Goal: Task Accomplishment & Management: Manage account settings

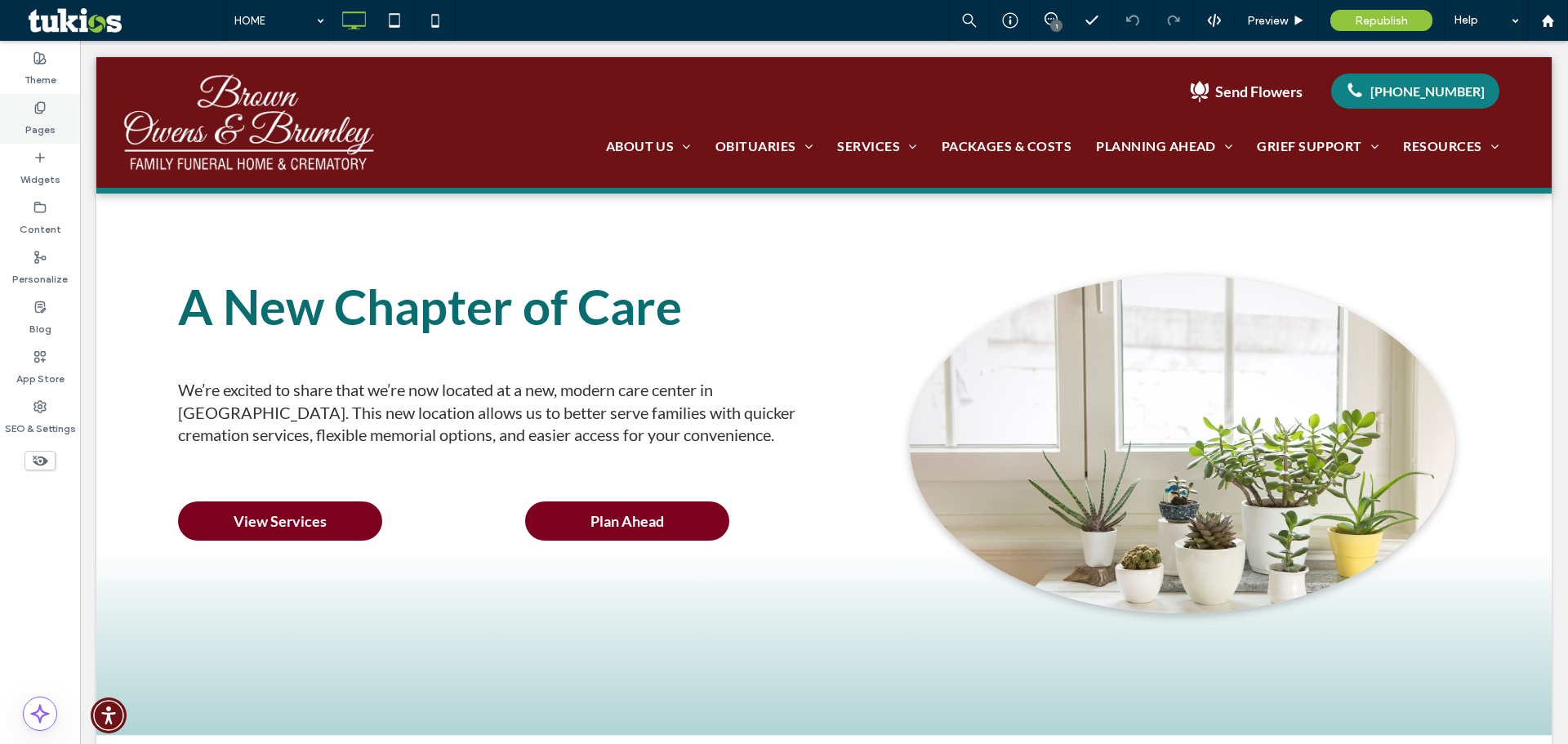
click at [10, 115] on div "Pages" at bounding box center [40, 118] width 80 height 50
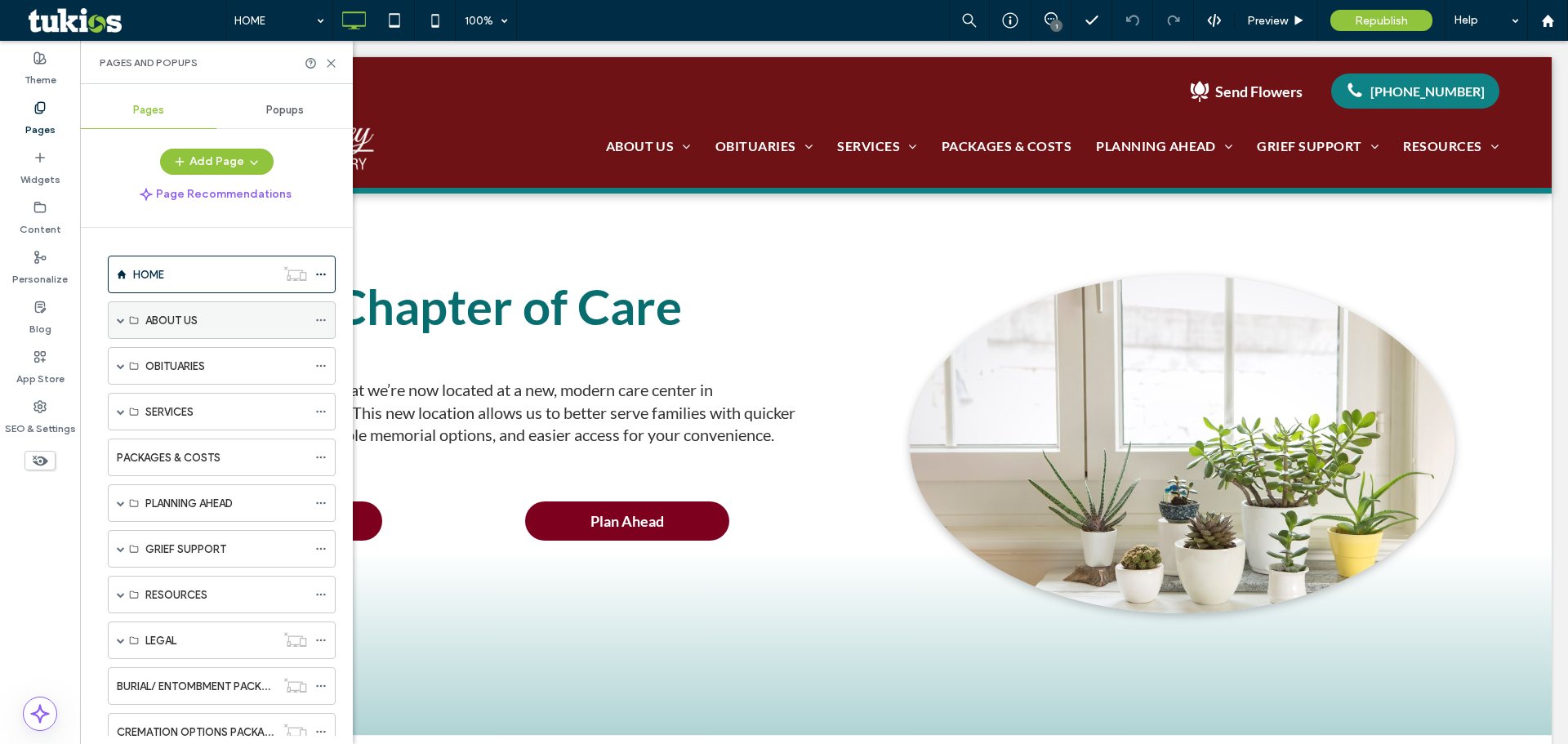
click at [120, 320] on span at bounding box center [121, 320] width 9 height 9
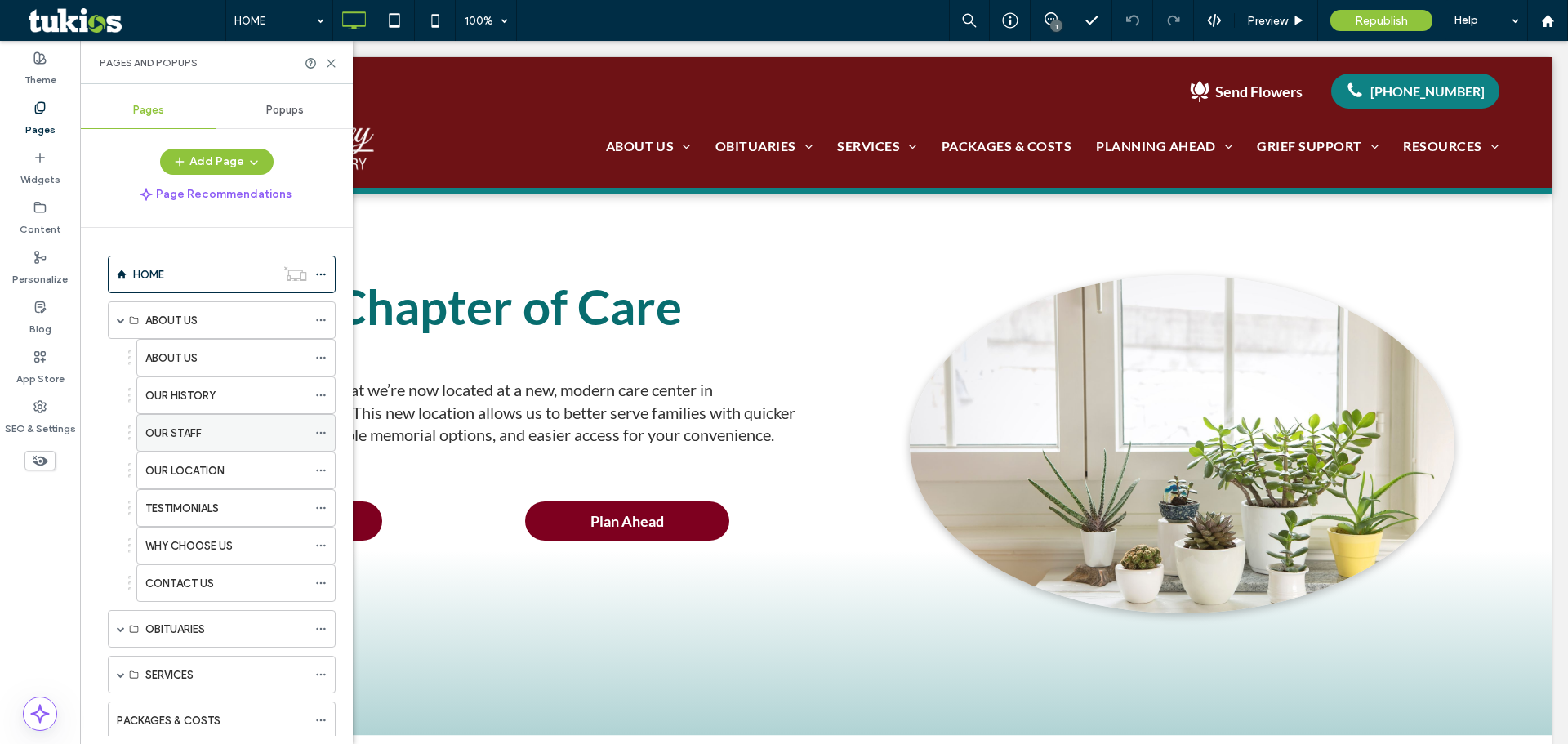
click at [184, 429] on label "OUR STAFF" at bounding box center [174, 433] width 57 height 28
click at [328, 62] on icon at bounding box center [331, 62] width 12 height 12
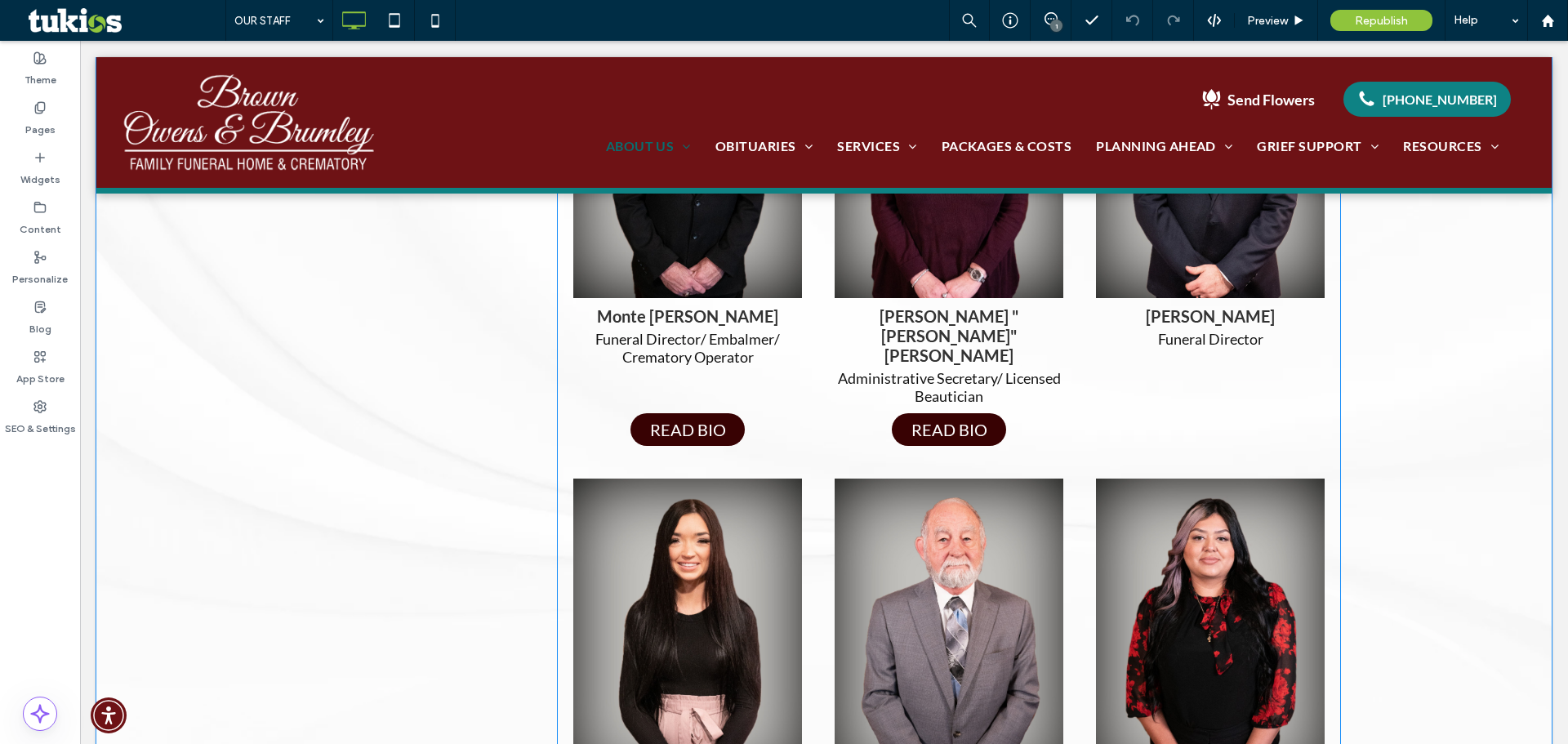
scroll to position [408, 0]
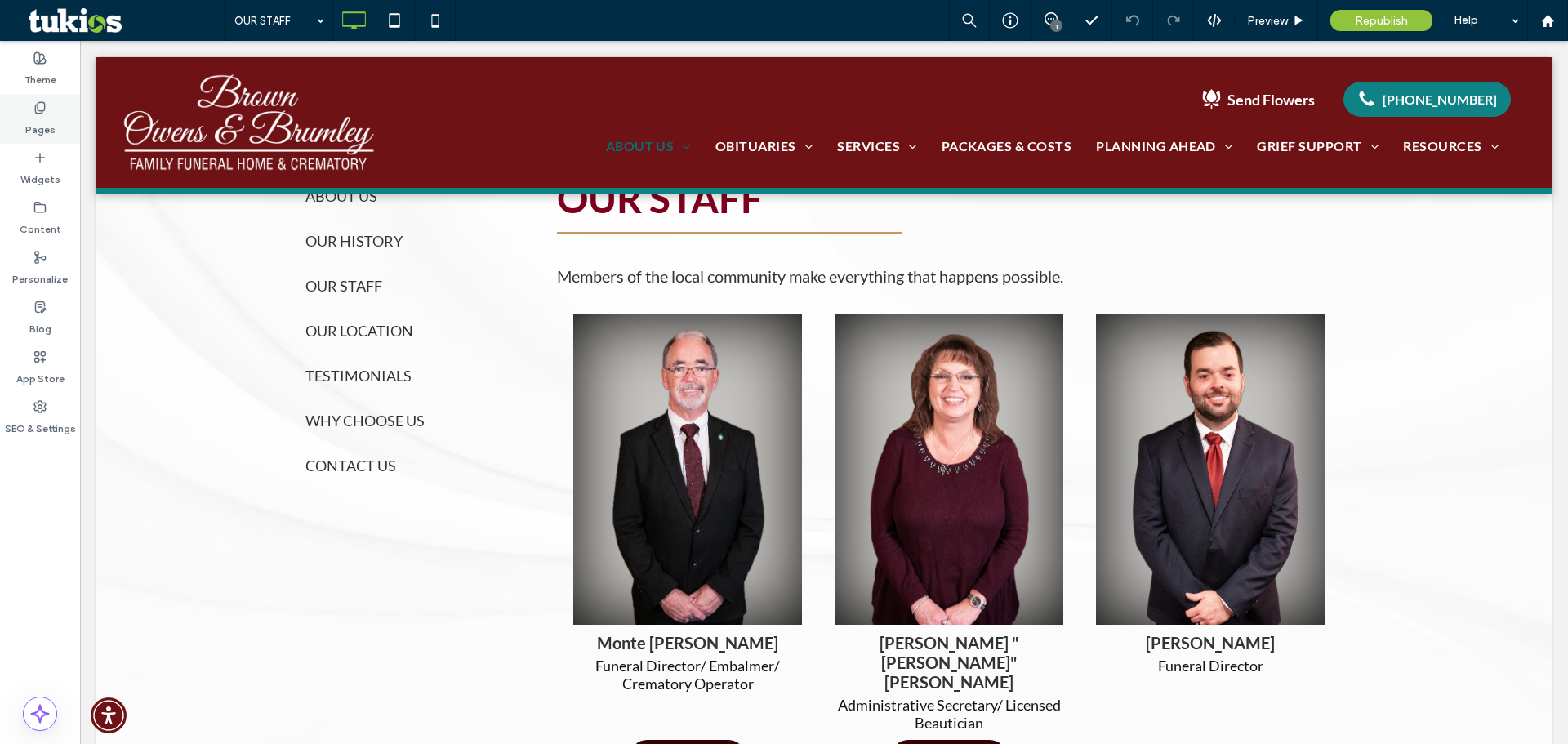
click at [45, 131] on label "Pages" at bounding box center [41, 126] width 30 height 23
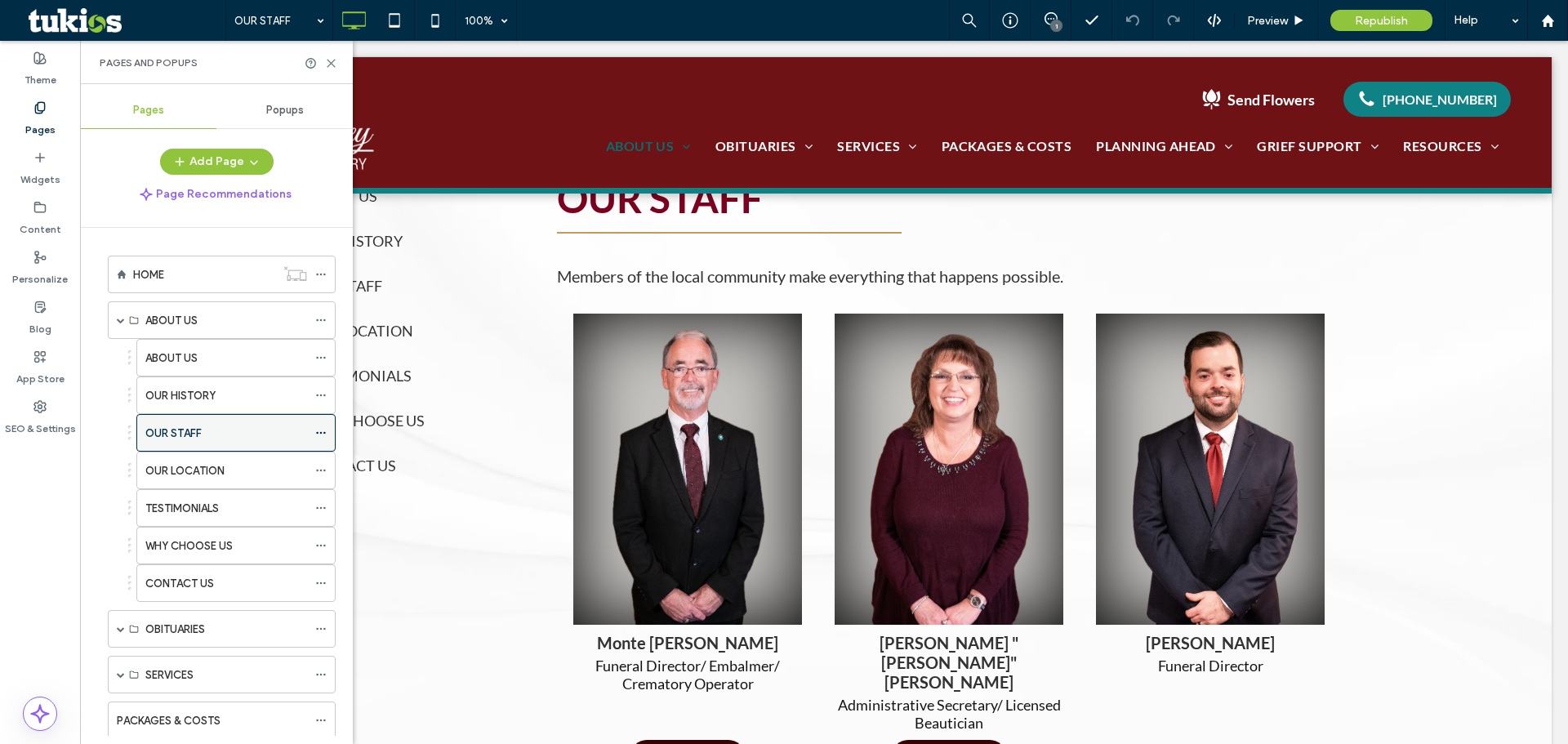
click at [324, 428] on icon at bounding box center [321, 433] width 11 height 11
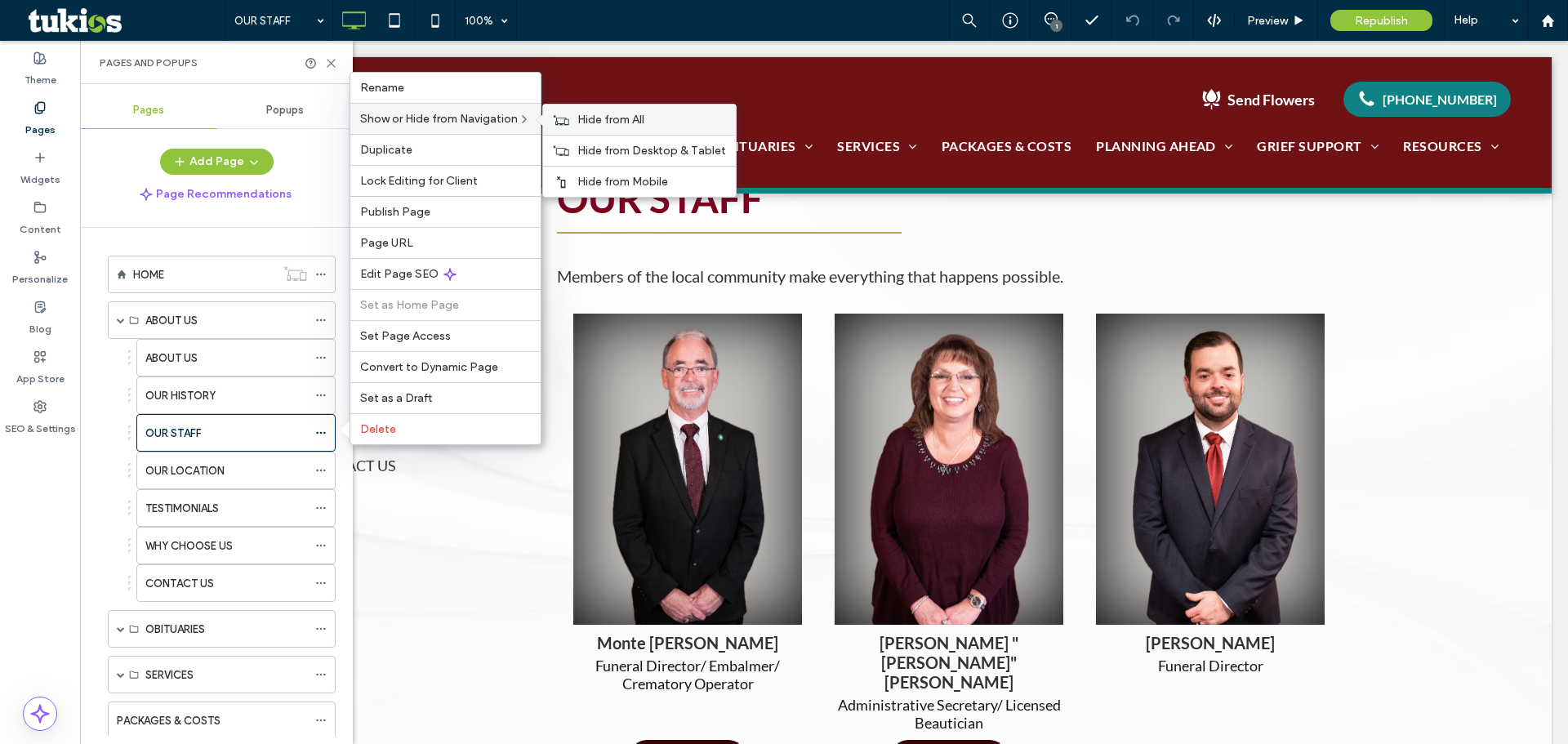
click at [594, 119] on span "Hide from All" at bounding box center [611, 119] width 67 height 14
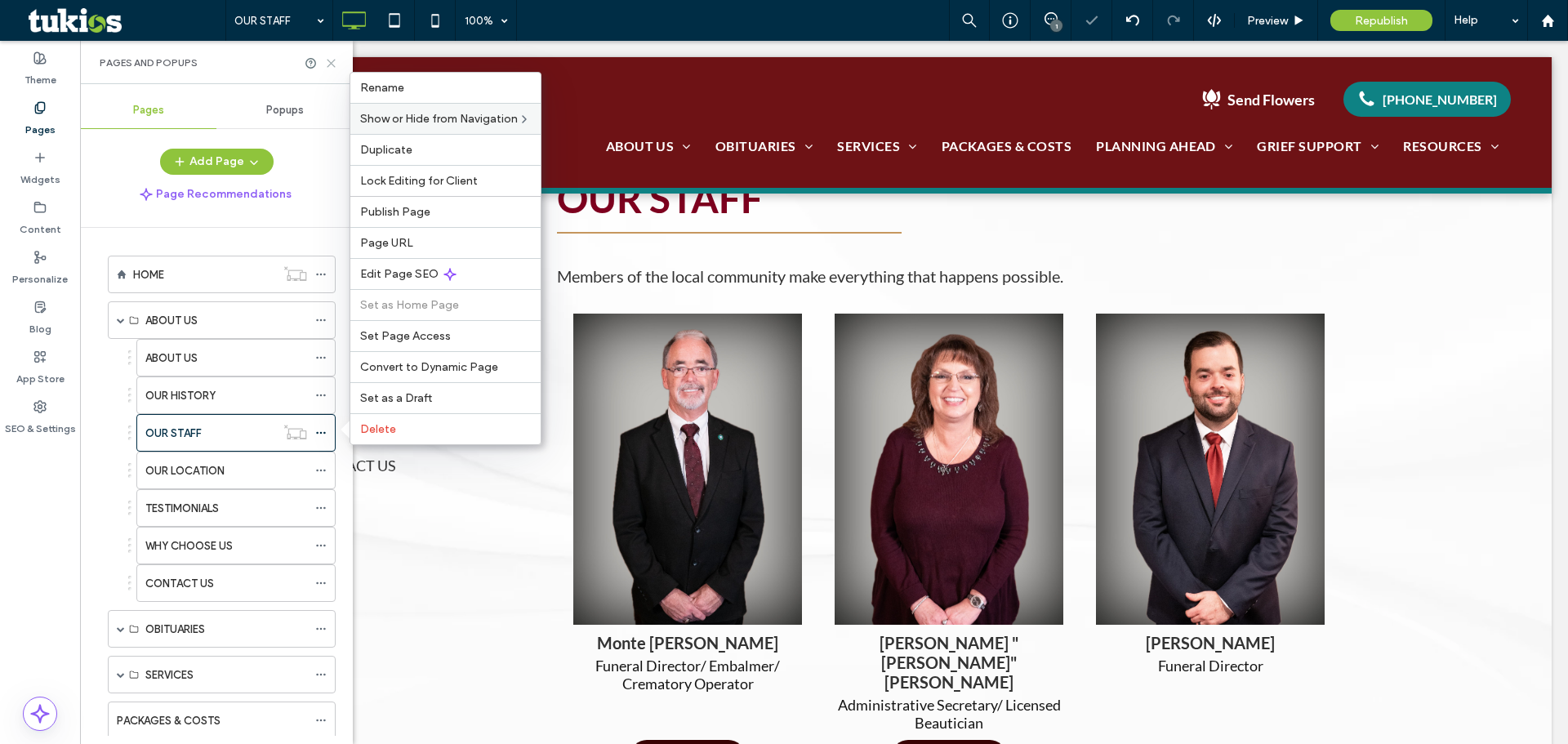
click at [332, 61] on icon at bounding box center [331, 62] width 12 height 12
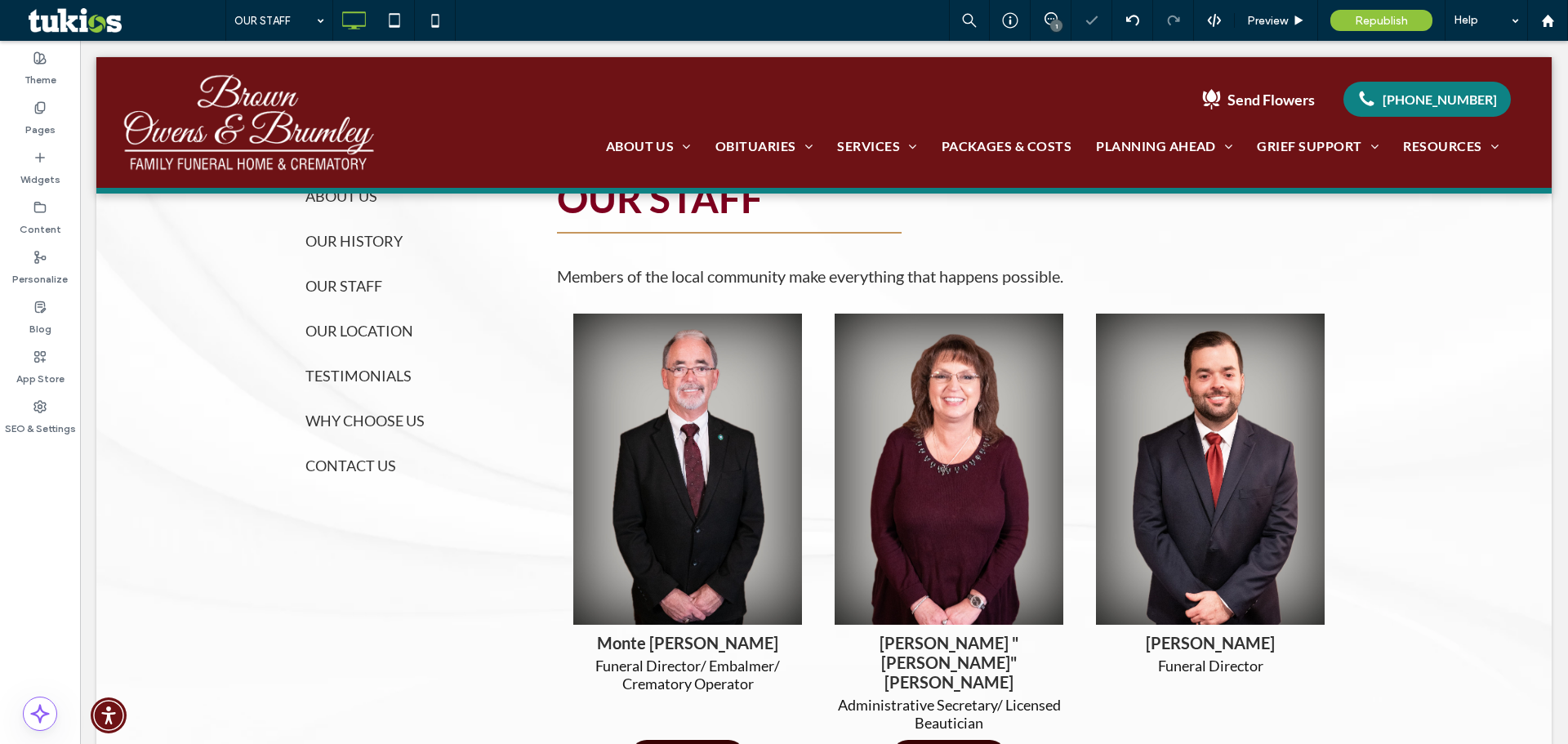
click at [735, 16] on div "OUR STAFF 1 Preview Republish Help" at bounding box center [897, 20] width 1343 height 41
click at [1399, 20] on span "Republish" at bounding box center [1382, 21] width 53 height 14
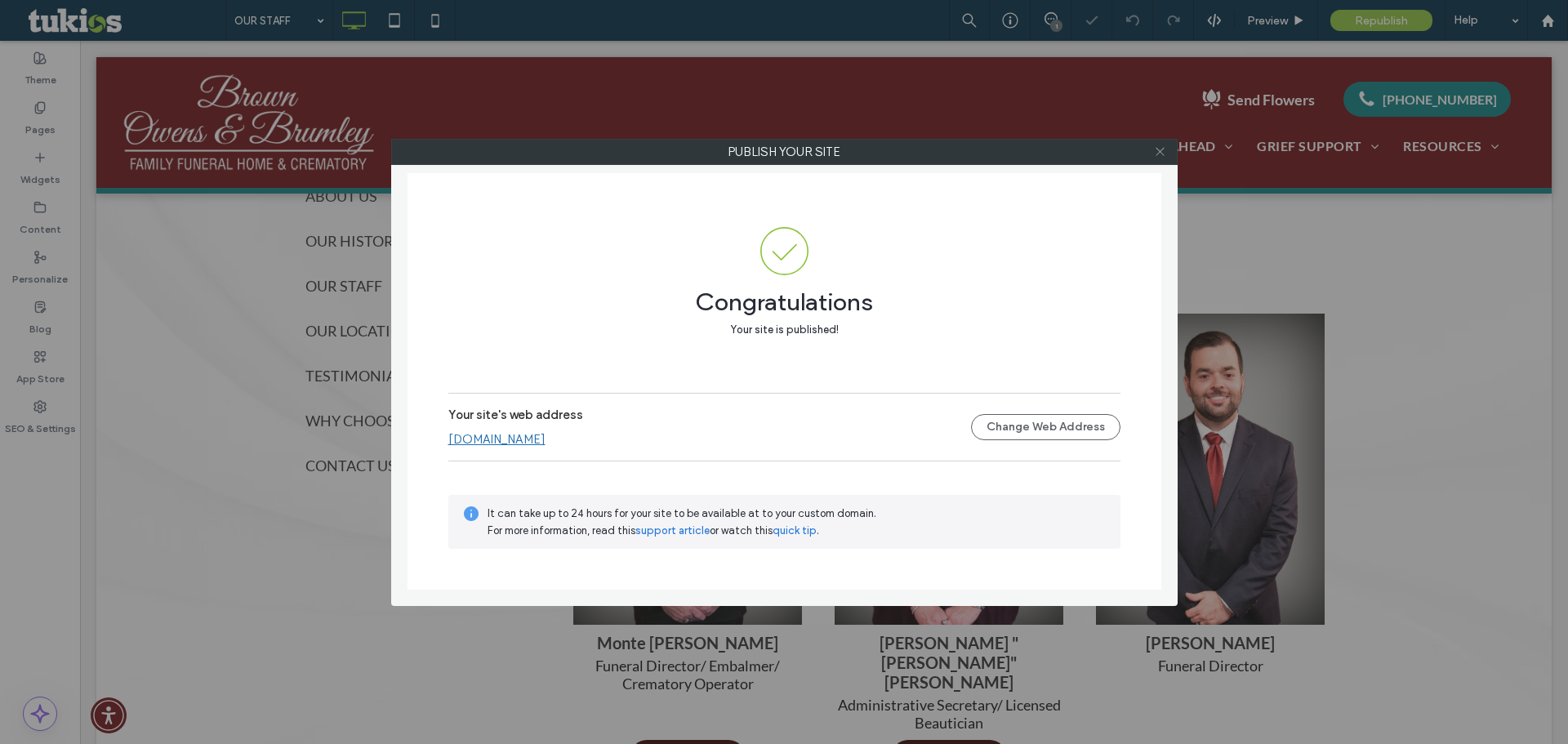
click at [1158, 152] on icon at bounding box center [1160, 151] width 12 height 12
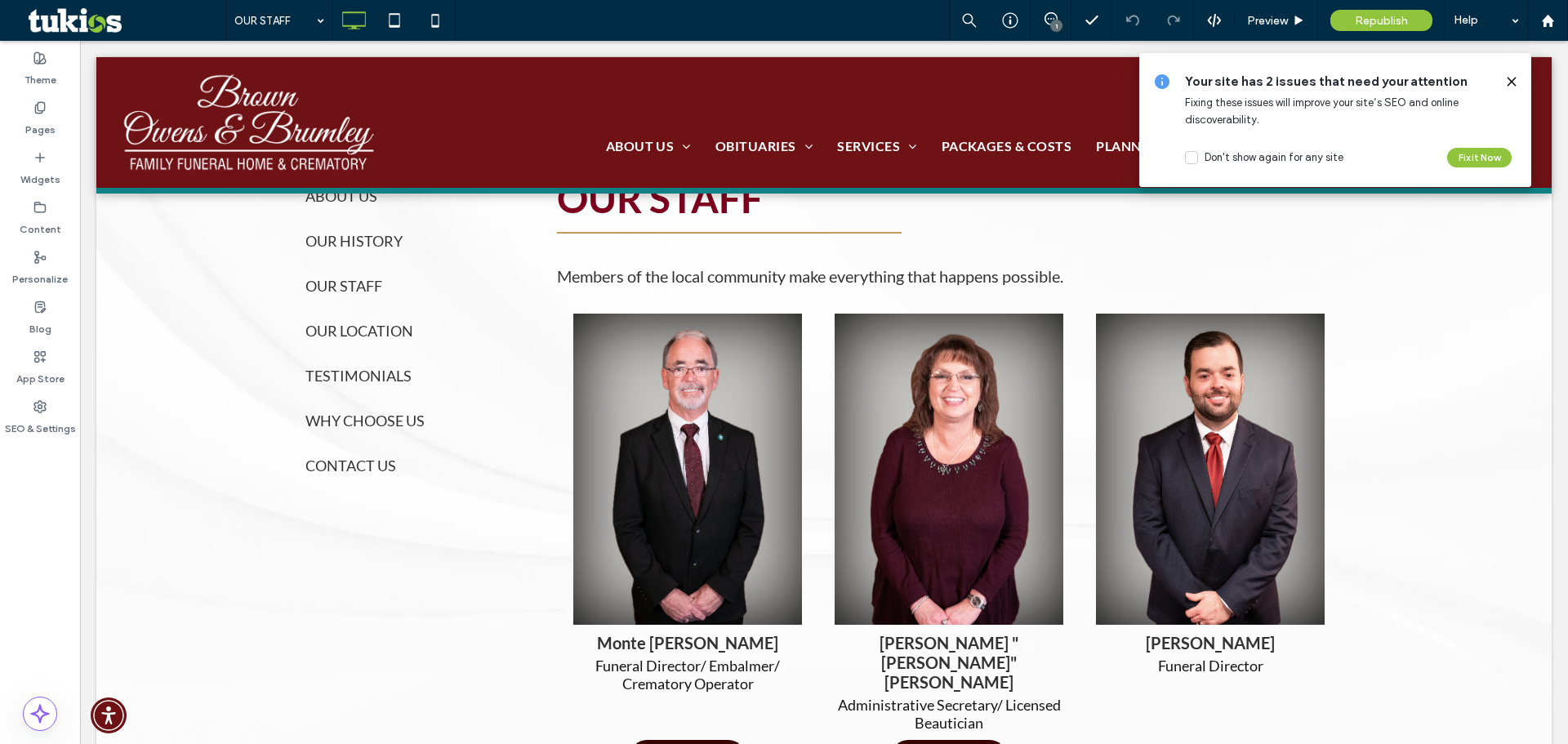
click at [1507, 82] on icon at bounding box center [1512, 82] width 13 height 13
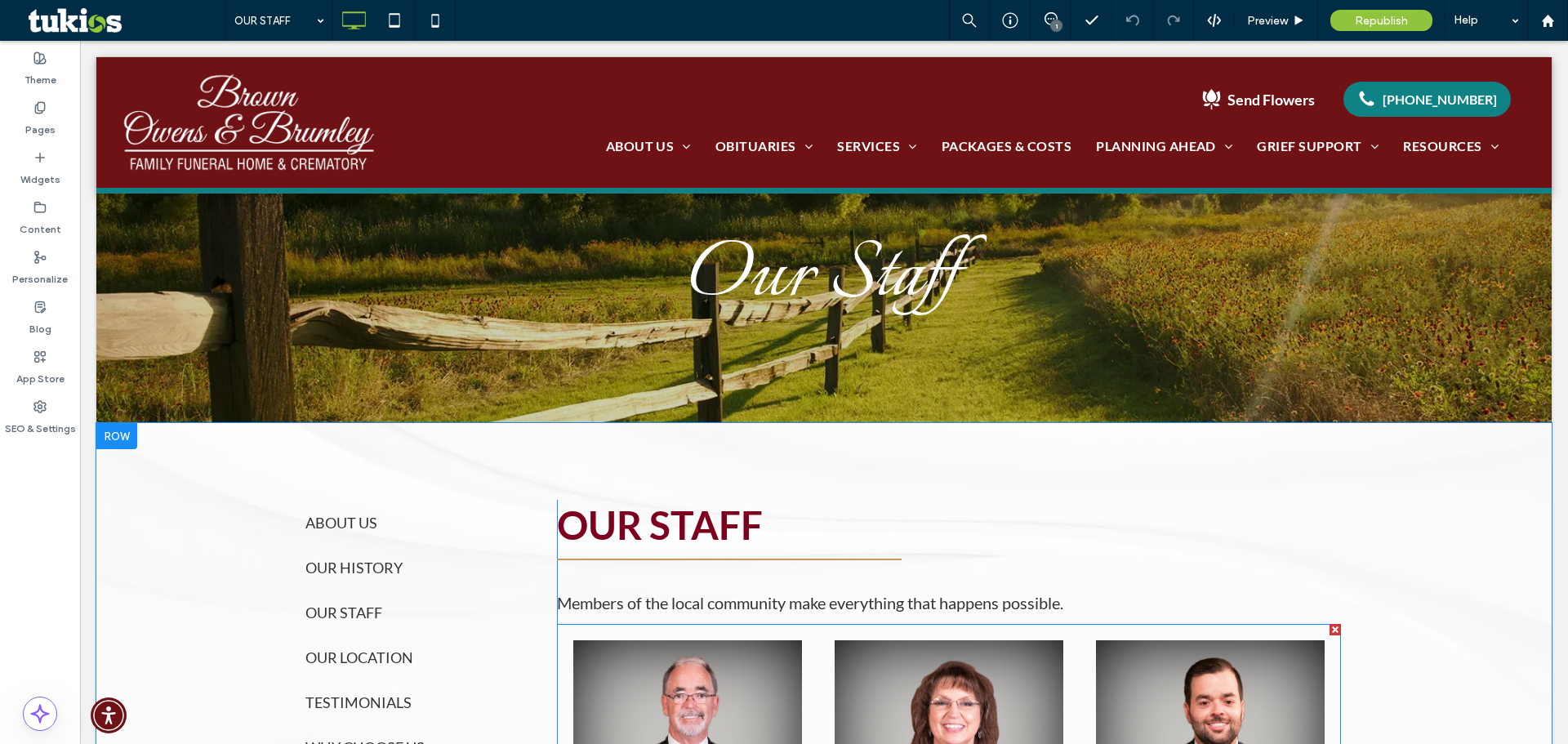
scroll to position [0, 0]
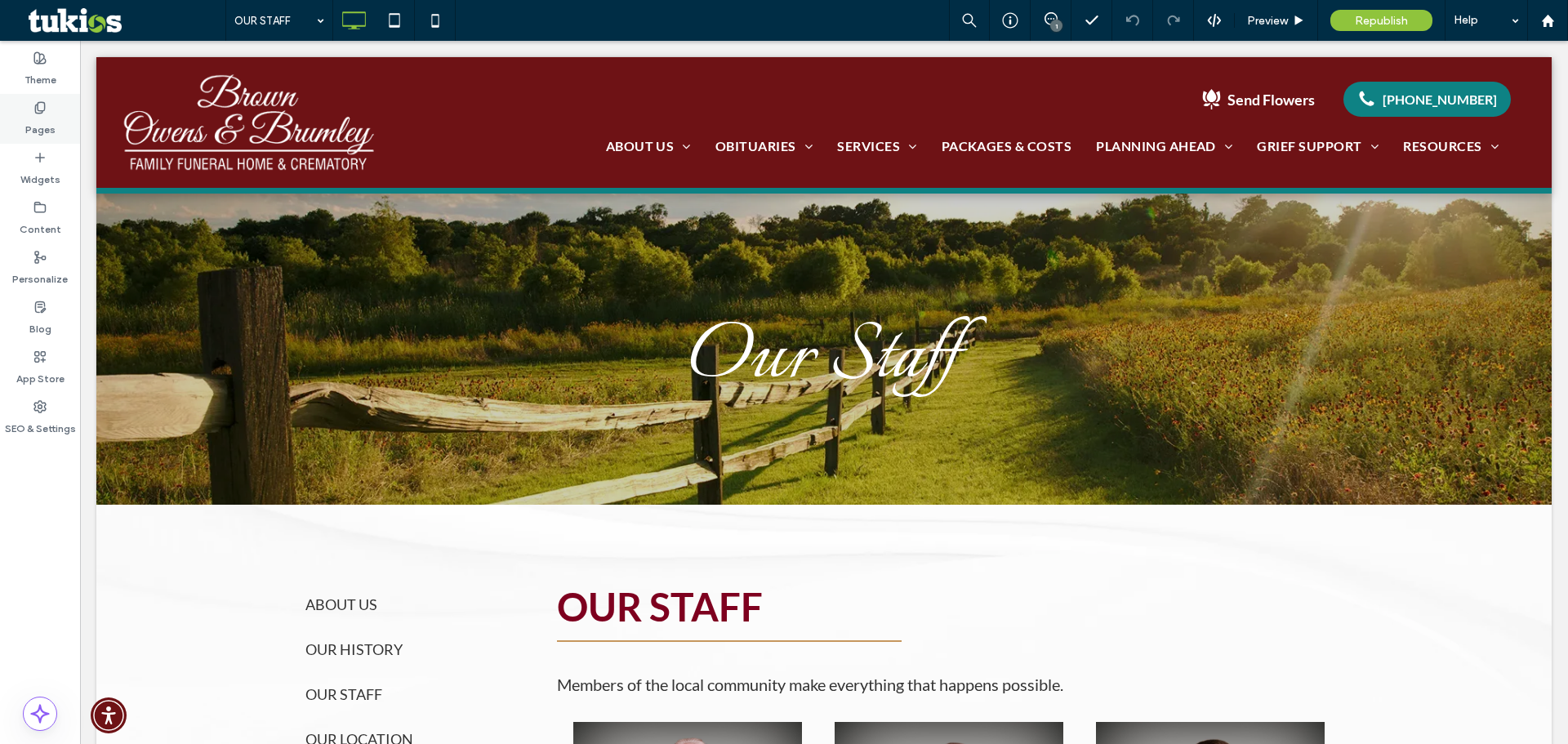
click at [60, 107] on div "Pages" at bounding box center [40, 118] width 80 height 50
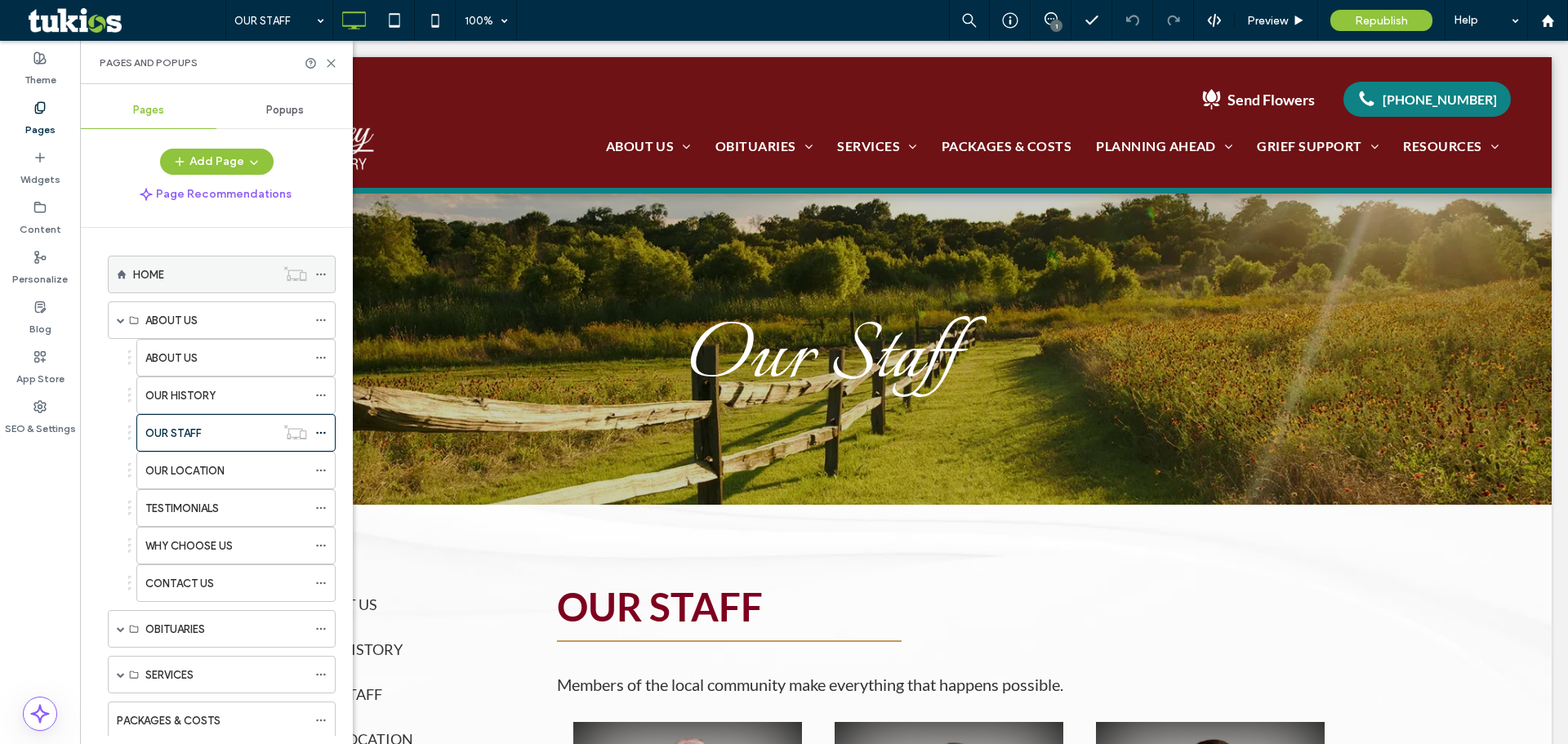
click at [184, 272] on div "HOME" at bounding box center [204, 275] width 142 height 17
click at [332, 61] on icon at bounding box center [331, 62] width 12 height 12
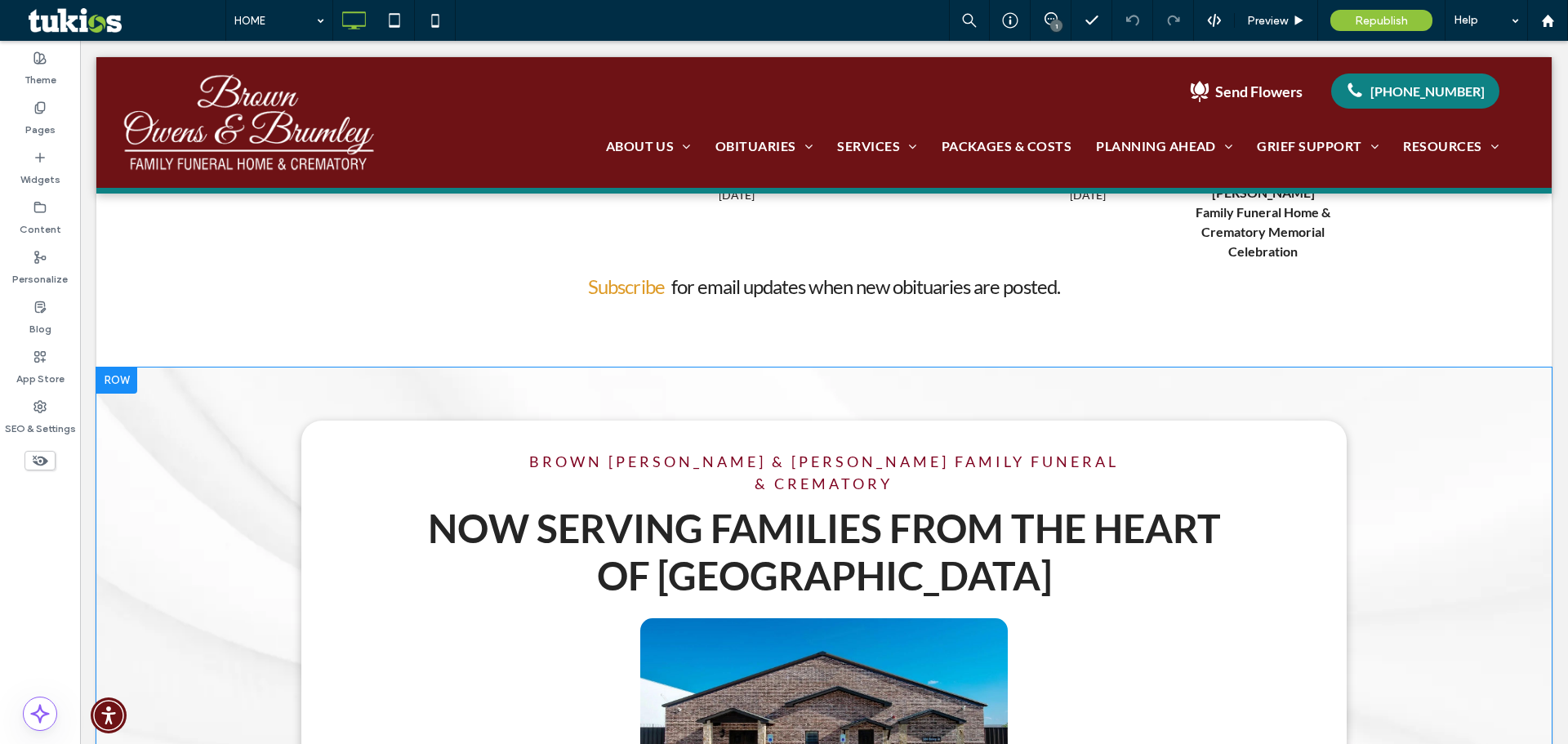
scroll to position [1307, 0]
